Goal: Find specific page/section: Find specific page/section

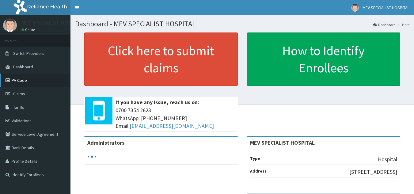
click at [37, 79] on link "PA Code" at bounding box center [35, 80] width 70 height 13
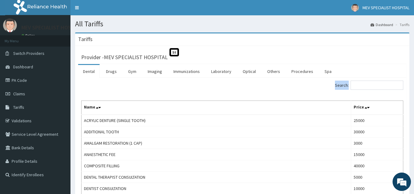
drag, startPoint x: 290, startPoint y: 100, endPoint x: 187, endPoint y: 82, distance: 104.9
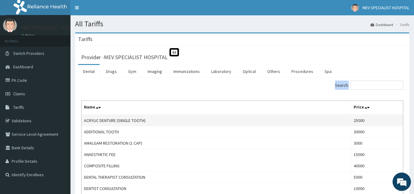
click at [229, 120] on td "ACRYLIC DENTURE (SINGLE TOOTH)" at bounding box center [217, 121] width 270 height 12
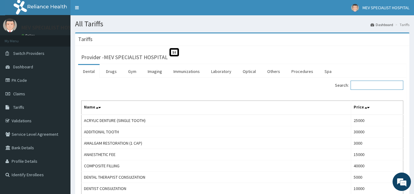
click at [363, 86] on input "Search:" at bounding box center [377, 85] width 53 height 9
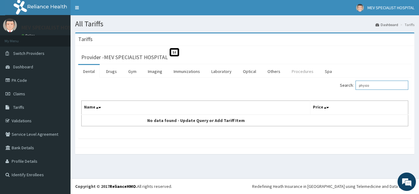
type input "physio"
click at [303, 70] on link "Procedures" at bounding box center [302, 71] width 32 height 13
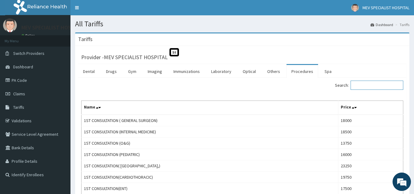
click at [367, 83] on input "Search:" at bounding box center [377, 85] width 53 height 9
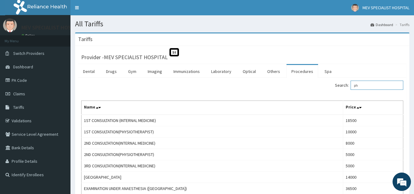
type input "p"
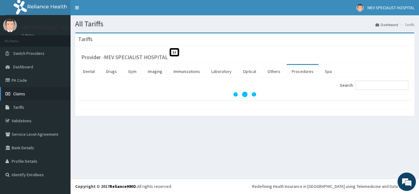
click at [36, 93] on link "Claims" at bounding box center [35, 93] width 70 height 13
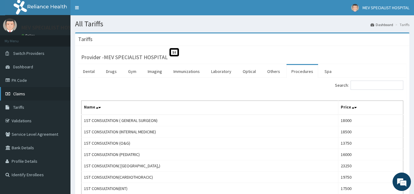
click at [36, 93] on link "Claims" at bounding box center [35, 93] width 70 height 13
